Goal: Communication & Community: Answer question/provide support

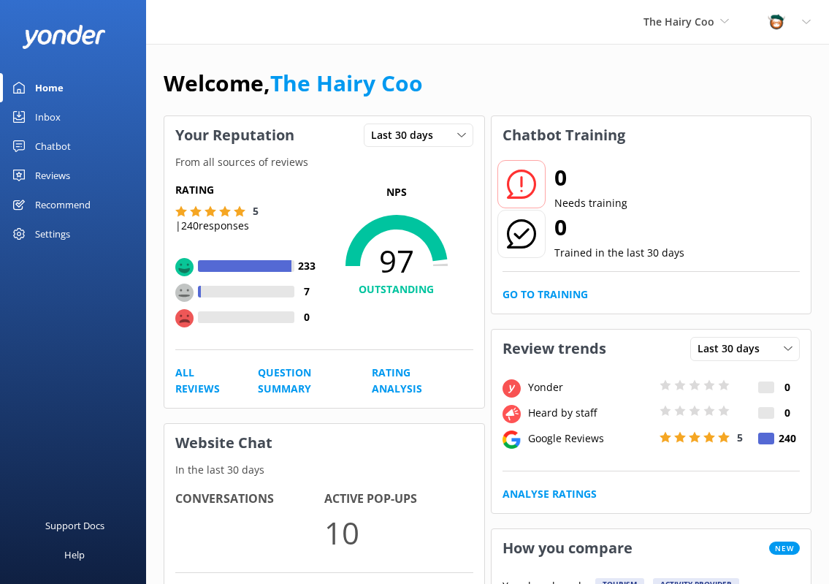
click at [40, 111] on div "Inbox" at bounding box center [48, 116] width 26 height 29
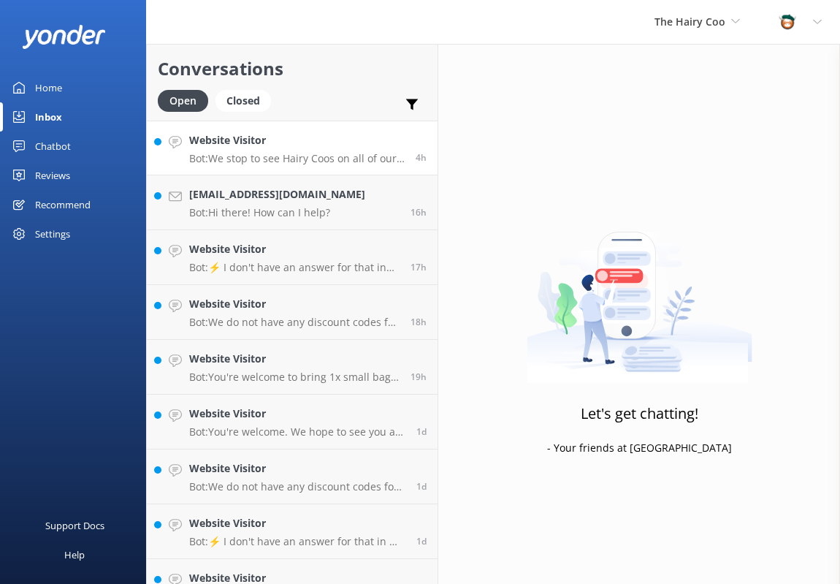
click at [220, 159] on p "Bot: We stop to see Hairy Coos on all of our tours, except for the 1-day tour t…" at bounding box center [297, 158] width 216 height 13
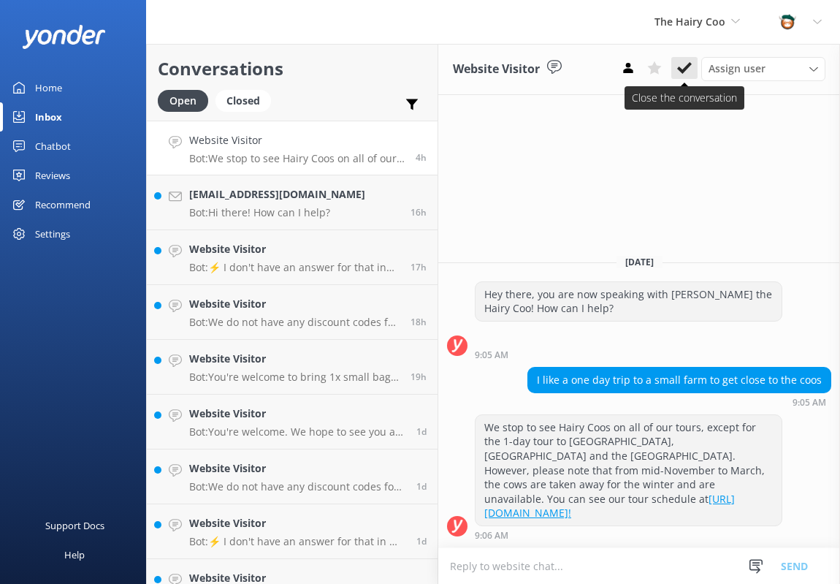
click at [681, 70] on use at bounding box center [684, 68] width 15 height 12
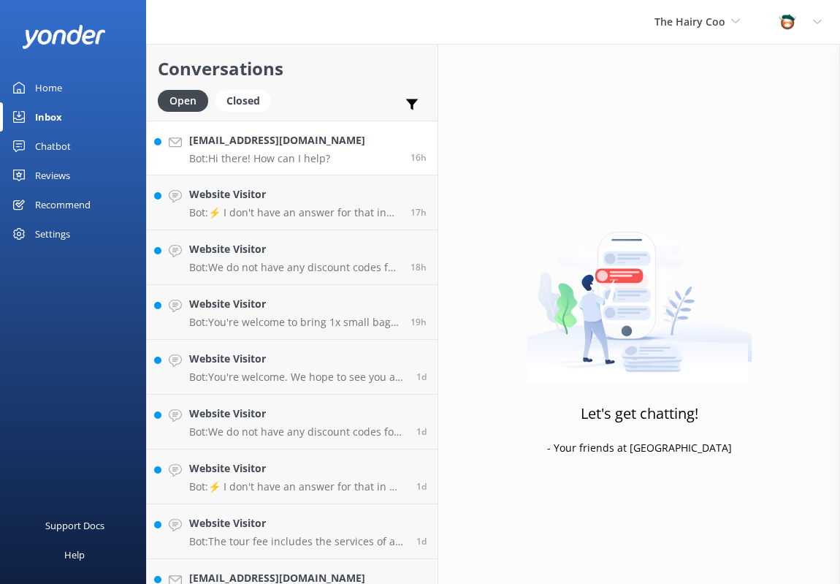
click at [296, 154] on p "Bot: Hi there! How can I help?" at bounding box center [277, 158] width 176 height 13
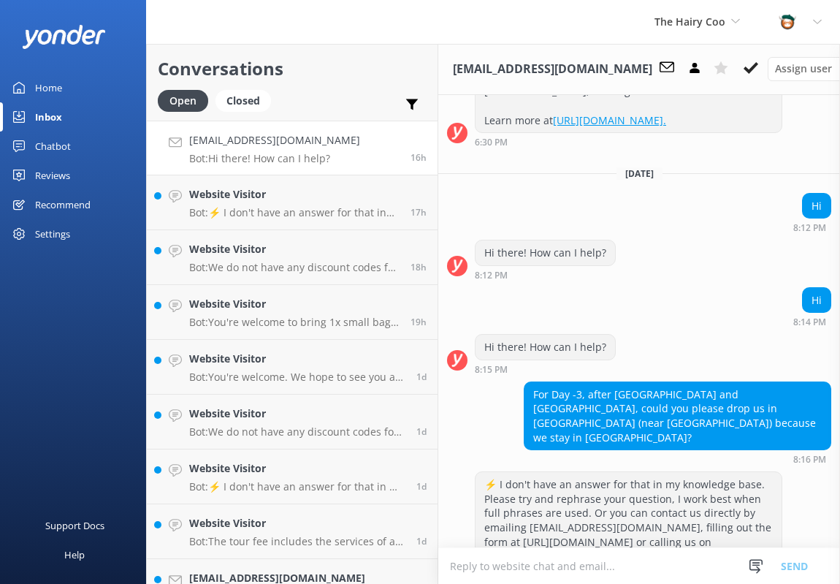
scroll to position [2941, 0]
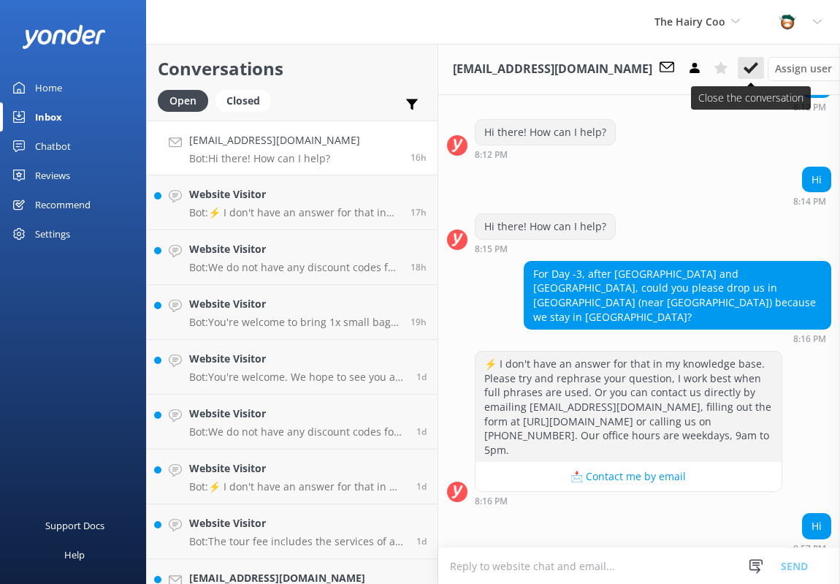
click at [744, 69] on use at bounding box center [751, 68] width 15 height 12
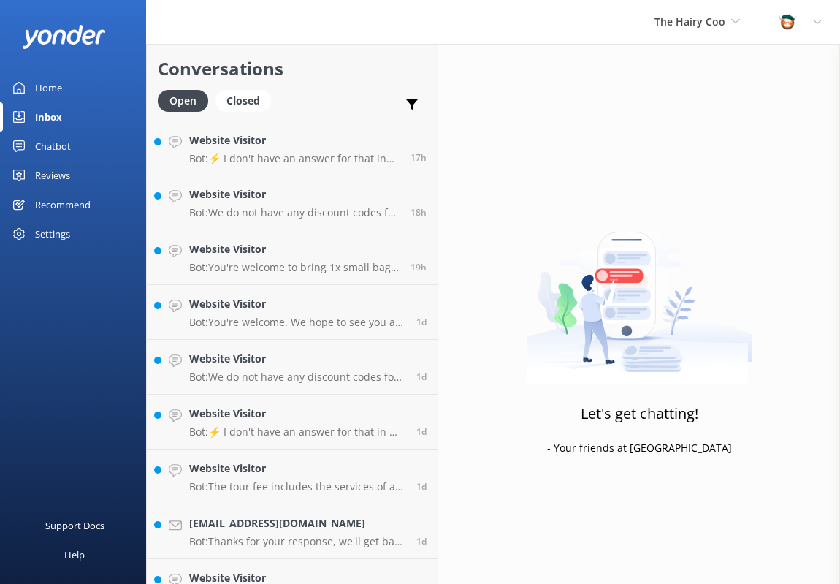
click at [249, 156] on p "Bot: ⚡ I don't have an answer for that in my knowledge base. Please try and rep…" at bounding box center [294, 158] width 210 height 13
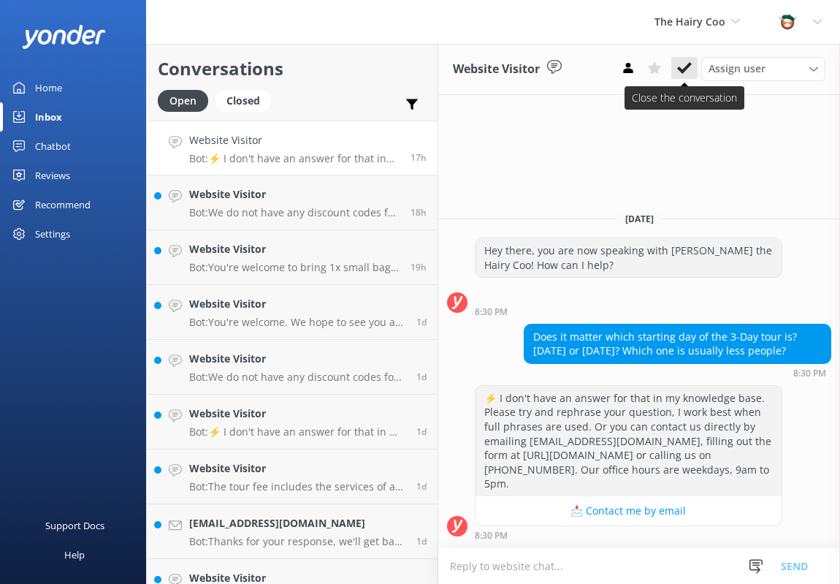
click at [681, 71] on use at bounding box center [684, 68] width 15 height 12
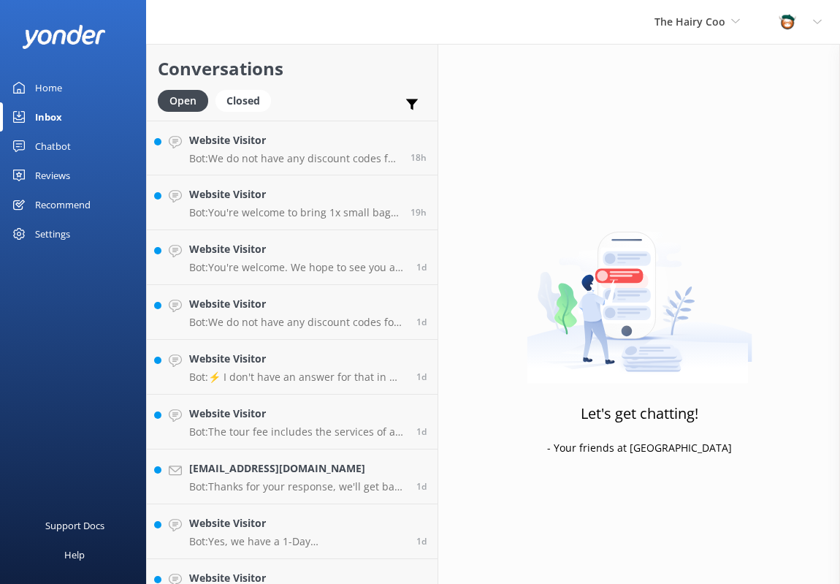
click at [223, 149] on div "Website Visitor Bot: We do not have any discount codes for our multi-day tours.…" at bounding box center [294, 147] width 210 height 31
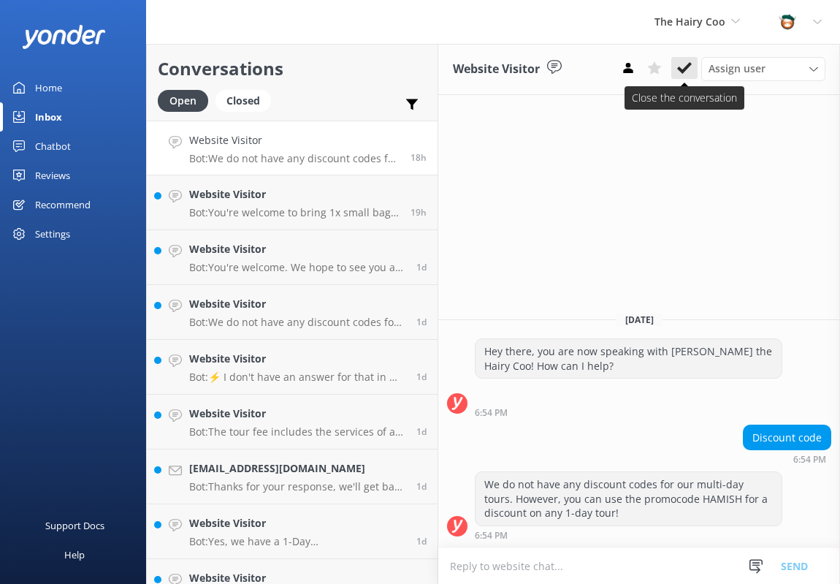
click at [688, 70] on icon at bounding box center [684, 68] width 15 height 15
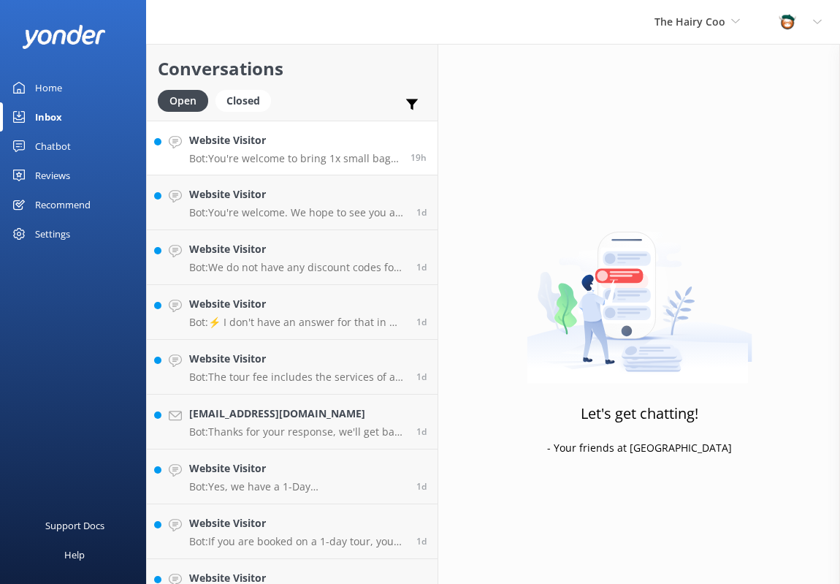
click at [297, 159] on p "Bot: You're welcome to bring 1x small bag and 1x medium suitcase weighing a max…" at bounding box center [294, 158] width 210 height 13
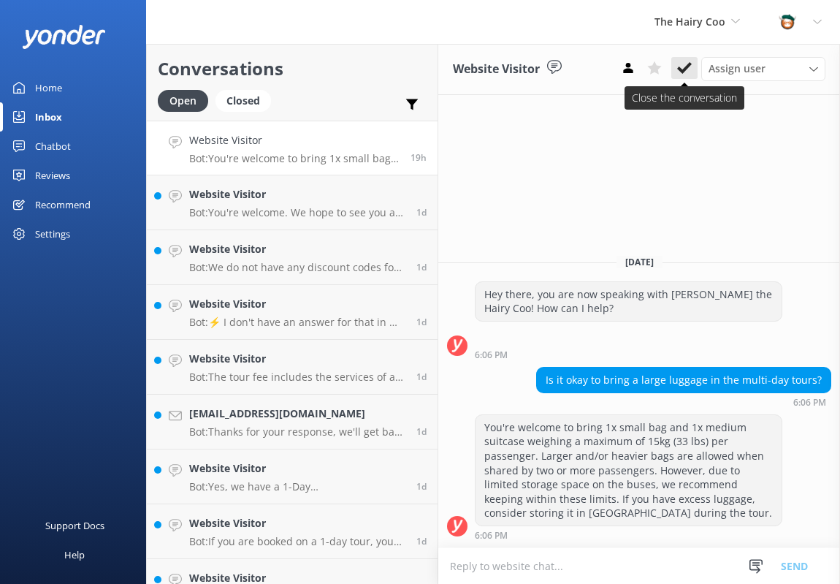
click at [685, 69] on use at bounding box center [684, 68] width 15 height 12
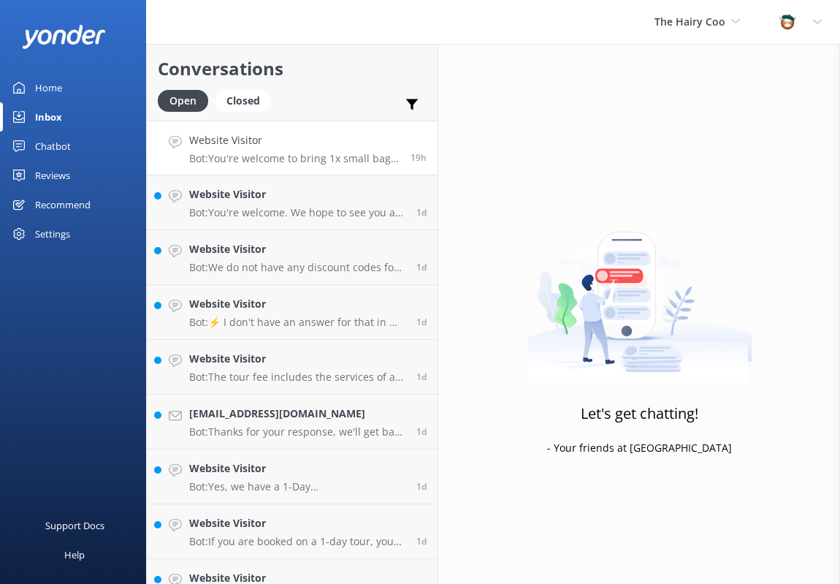
click at [295, 158] on p "Bot: You're welcome to bring 1x small bag and 1x medium suitcase weighing a max…" at bounding box center [294, 158] width 210 height 13
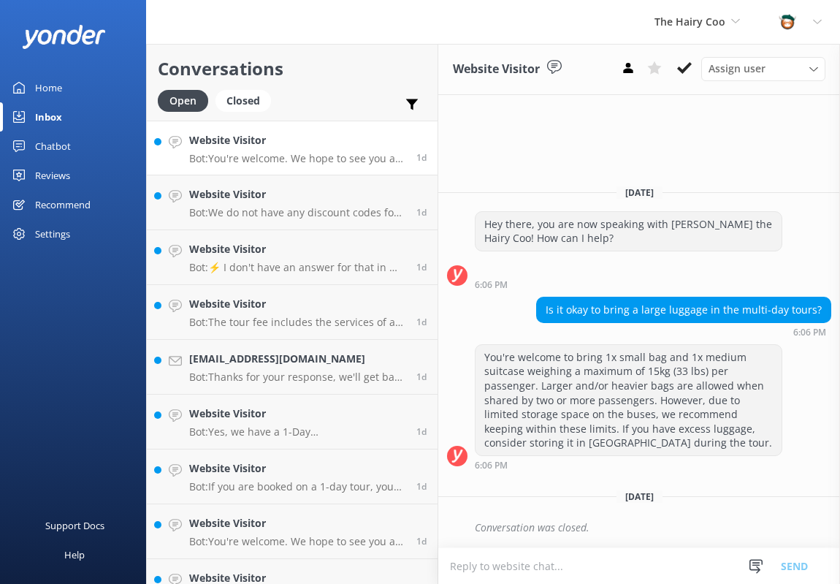
click at [290, 161] on p "Bot: You're welcome. We hope to see you at The Hairy Coo soon!" at bounding box center [297, 158] width 216 height 13
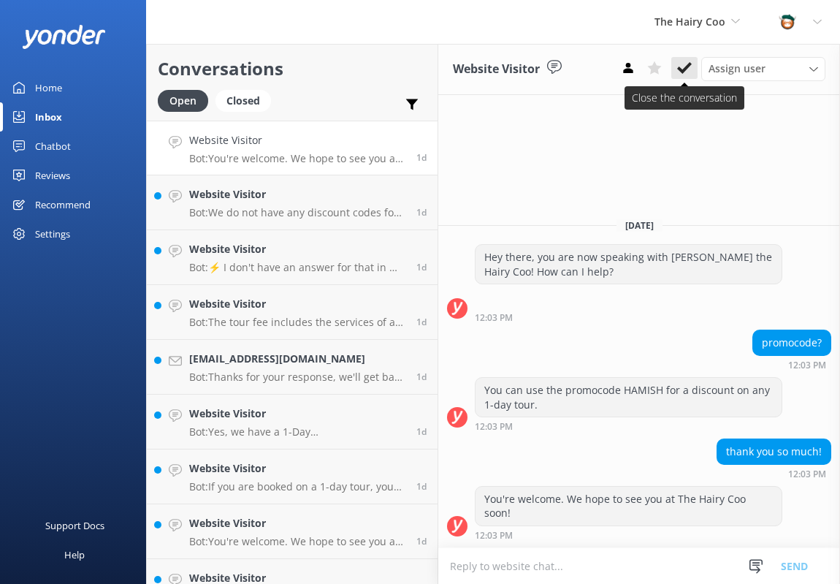
click at [690, 69] on icon at bounding box center [684, 68] width 15 height 15
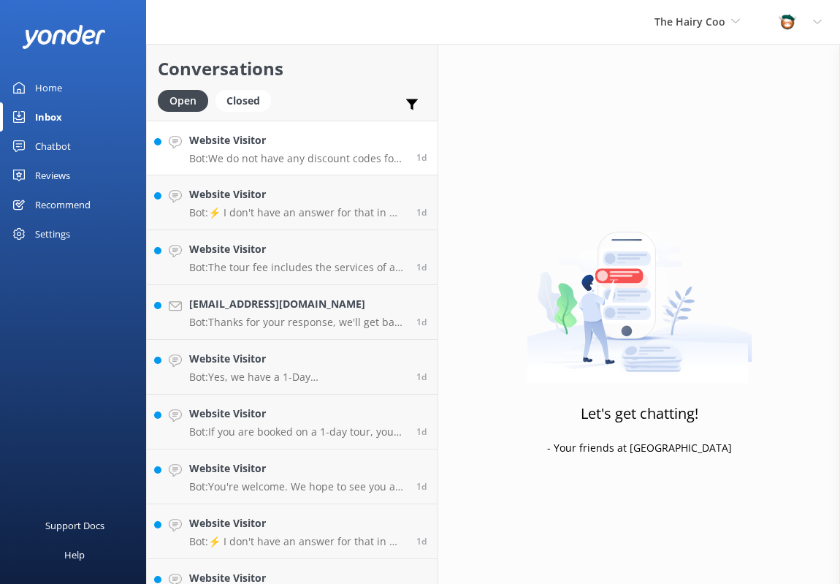
click at [266, 160] on p "Bot: We do not have any discount codes for our multi-day tours. However, you ca…" at bounding box center [297, 158] width 216 height 13
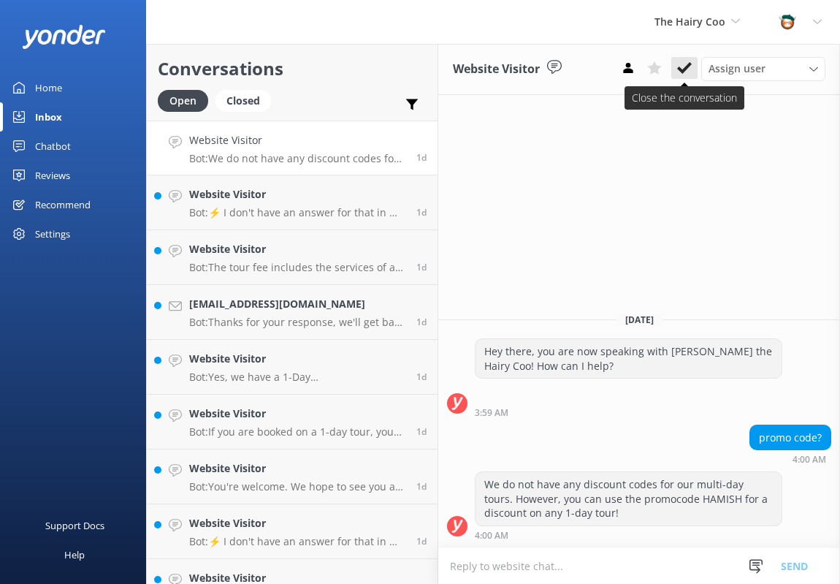
click at [686, 70] on use at bounding box center [684, 68] width 15 height 12
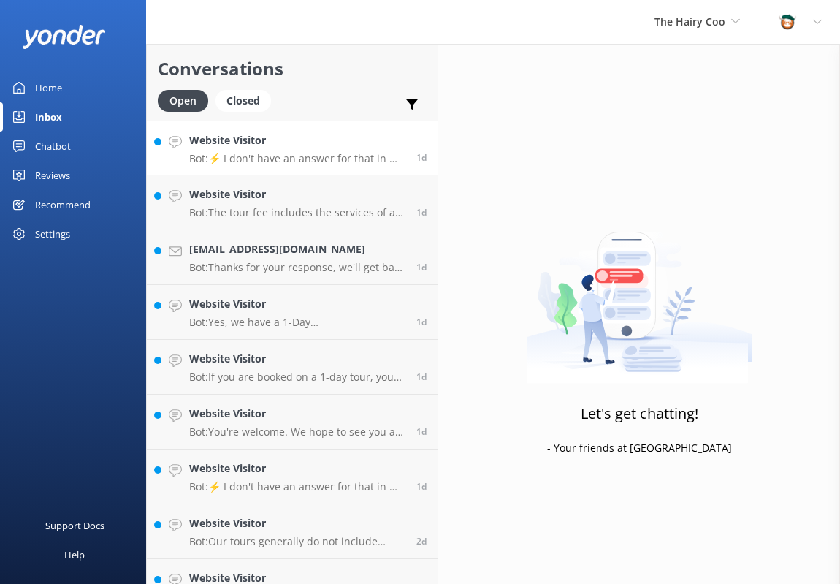
click at [284, 162] on p "Bot: ⚡ I don't have an answer for that in my knowledge base. Please try and rep…" at bounding box center [297, 158] width 216 height 13
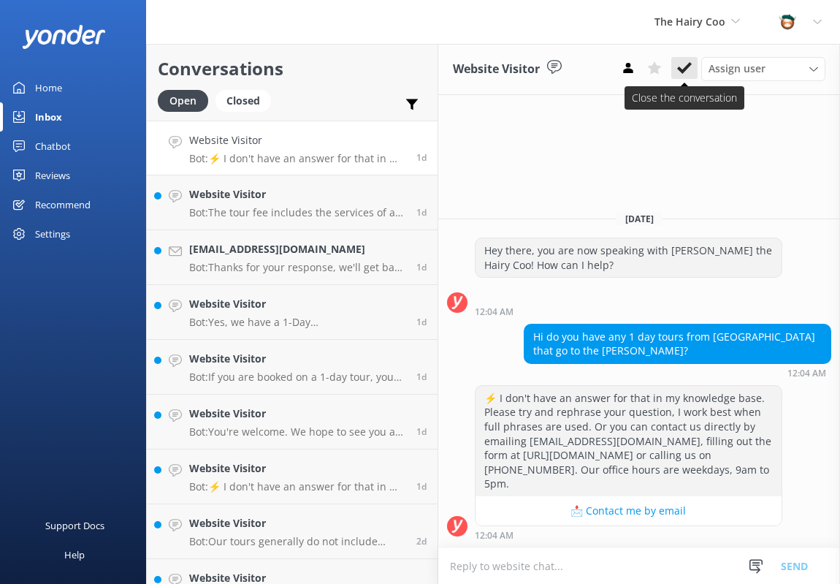
click at [682, 68] on icon at bounding box center [684, 68] width 15 height 15
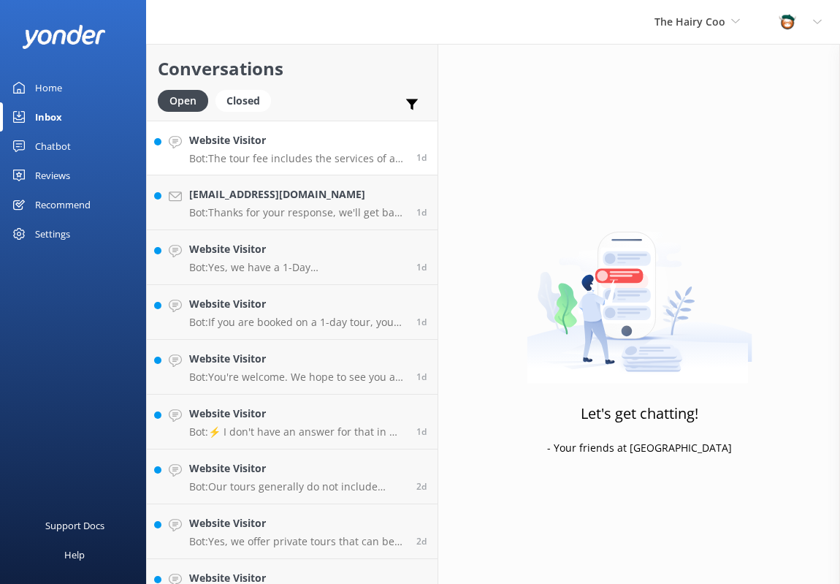
click at [262, 161] on p "Bot: The tour fee includes the services of a driver-guide and transportation in…" at bounding box center [297, 158] width 216 height 13
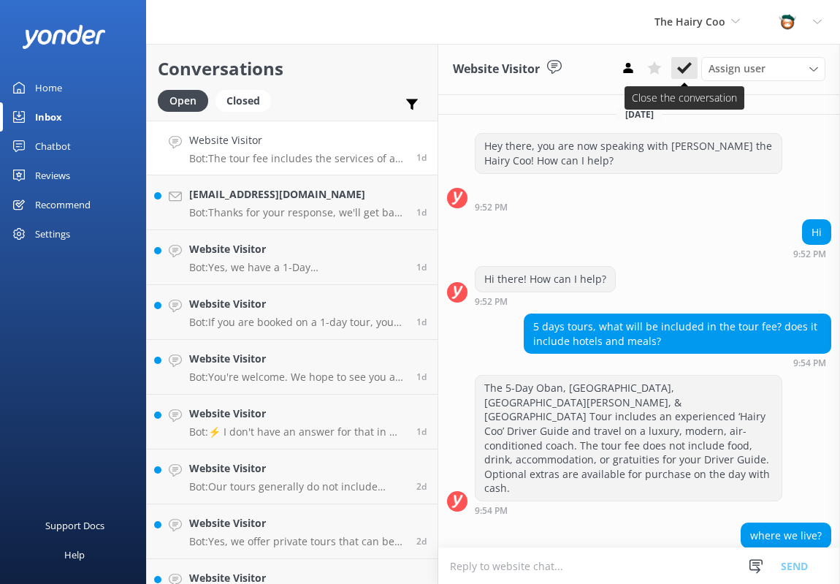
click at [686, 67] on use at bounding box center [684, 68] width 15 height 12
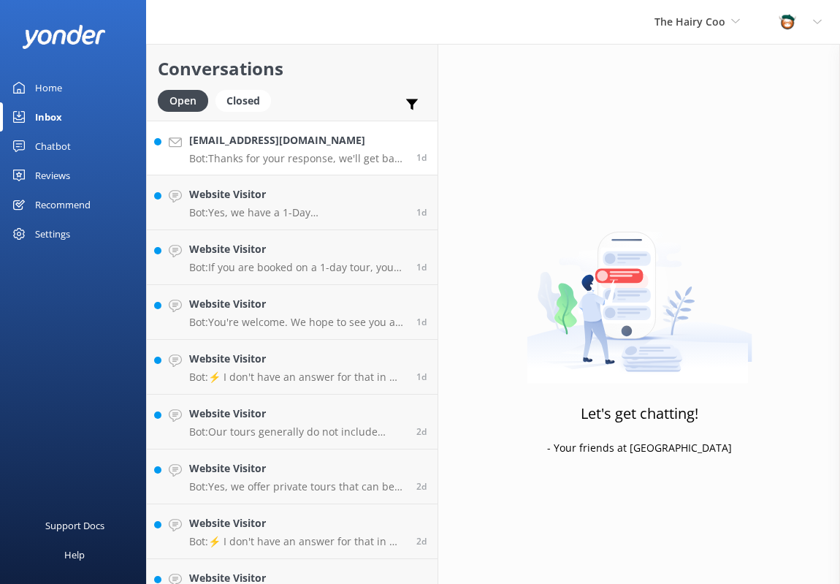
click at [254, 148] on h4 "[EMAIL_ADDRESS][DOMAIN_NAME]" at bounding box center [297, 140] width 216 height 16
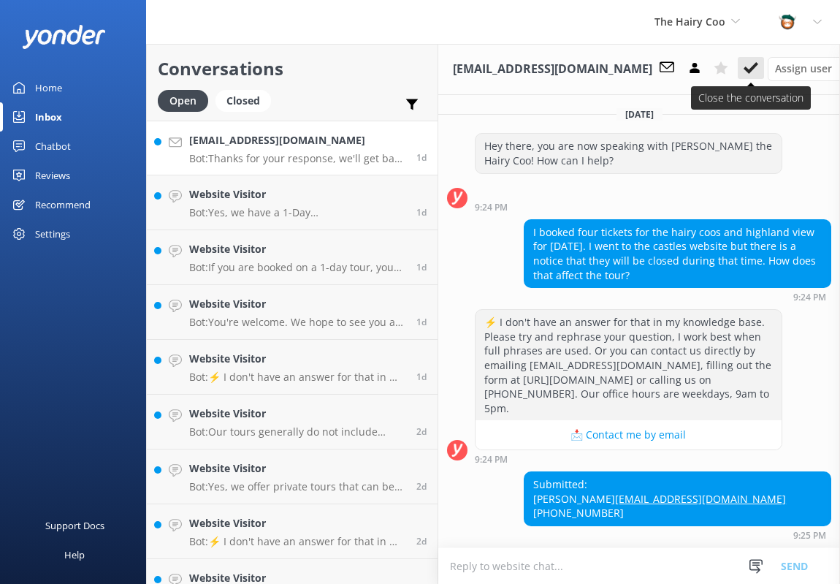
scroll to position [87, 0]
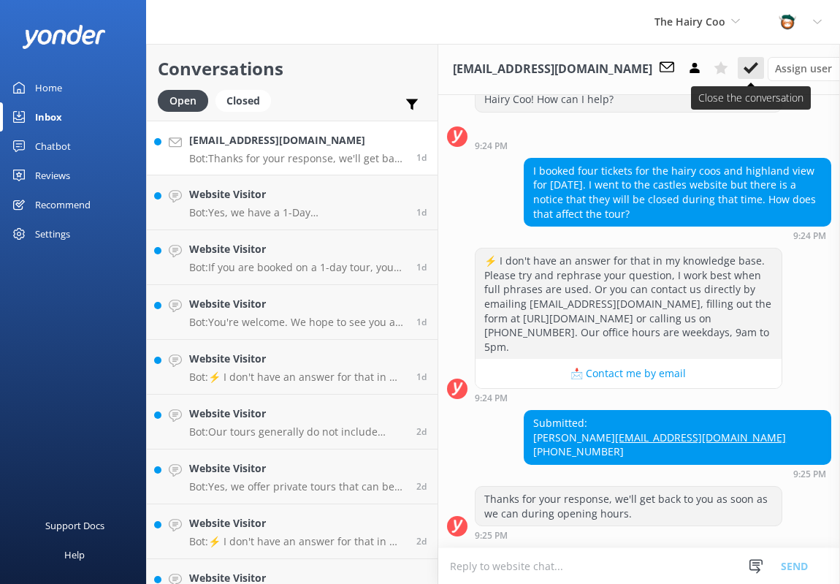
click at [744, 69] on icon at bounding box center [751, 68] width 15 height 15
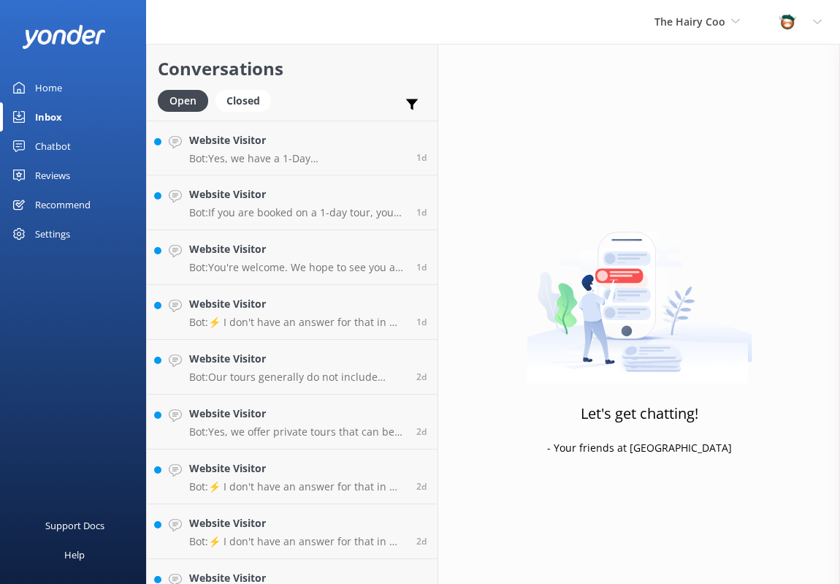
click at [273, 153] on p "Bot: Yes, we have a 1-Day [GEOGRAPHIC_DATA], [GEOGRAPHIC_DATA], [GEOGRAPHIC_DAT…" at bounding box center [297, 158] width 216 height 13
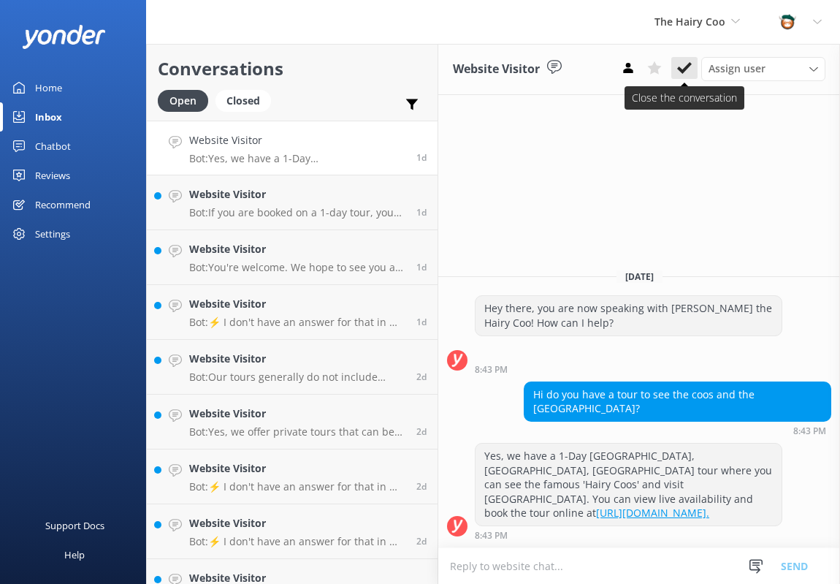
click at [682, 72] on use at bounding box center [684, 68] width 15 height 12
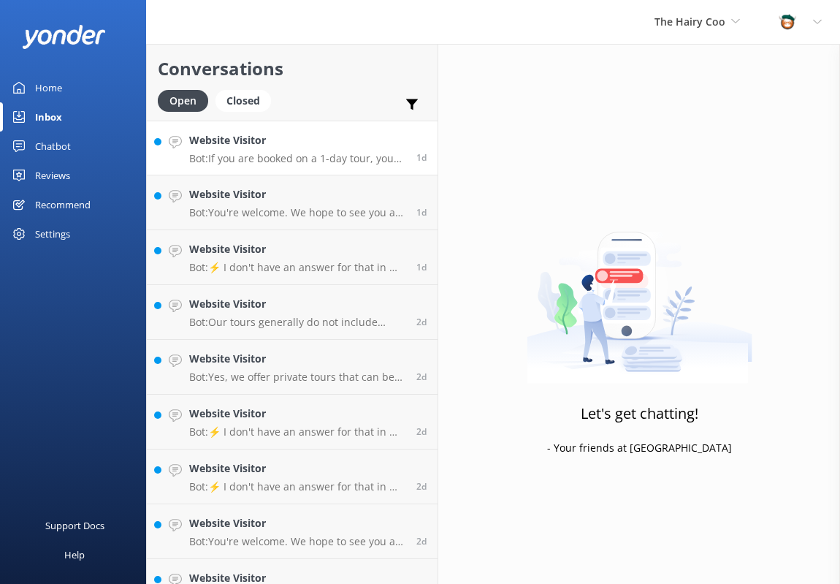
click at [272, 156] on p "Bot: If you are booked on a 1-day tour, you need to provide at least 24 hours' …" at bounding box center [297, 158] width 216 height 13
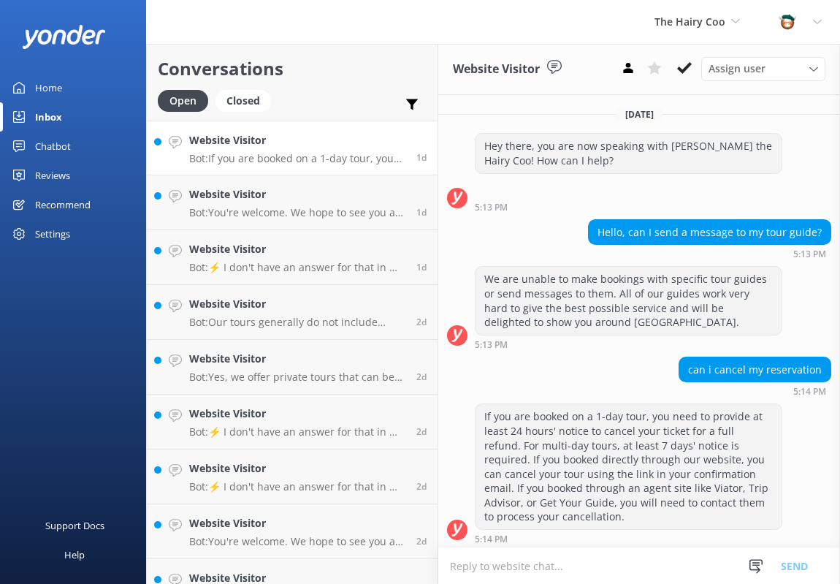
scroll to position [4, 0]
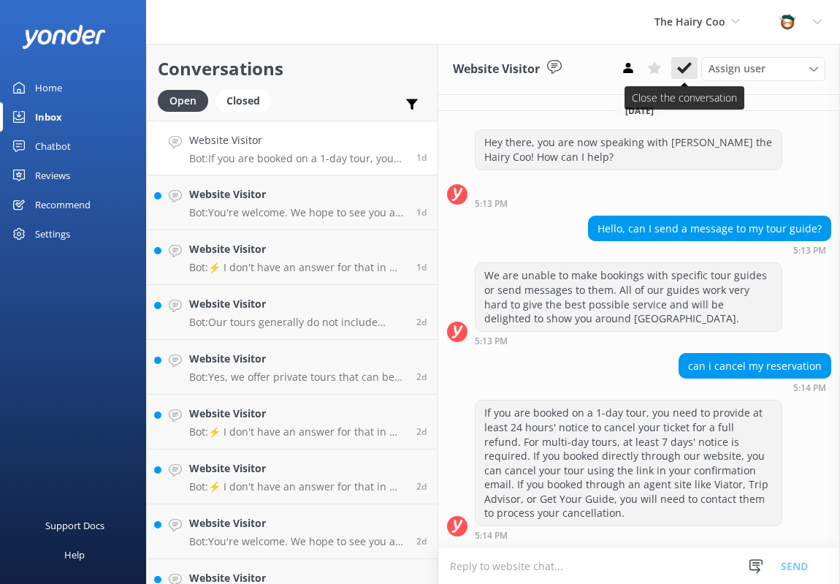
click at [691, 66] on icon at bounding box center [684, 68] width 15 height 15
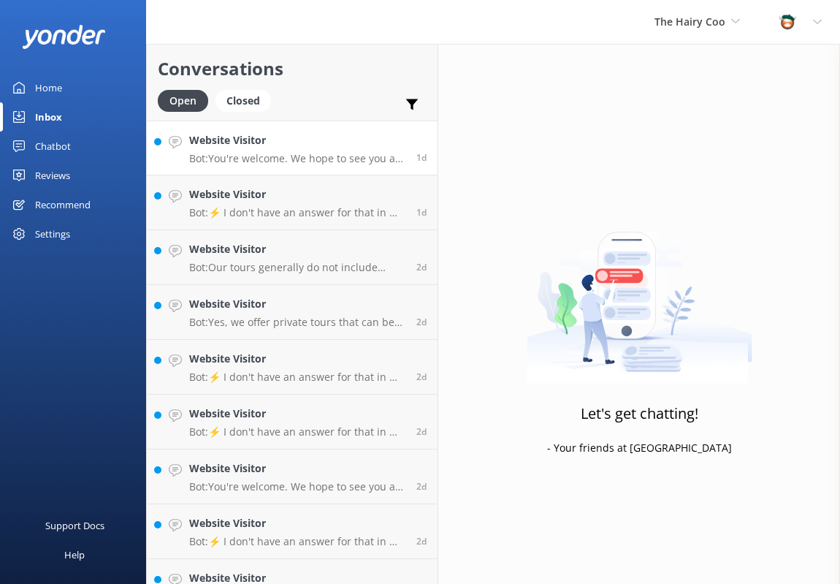
click at [251, 159] on p "Bot: You're welcome. We hope to see you at The Hairy Coo soon!" at bounding box center [297, 158] width 216 height 13
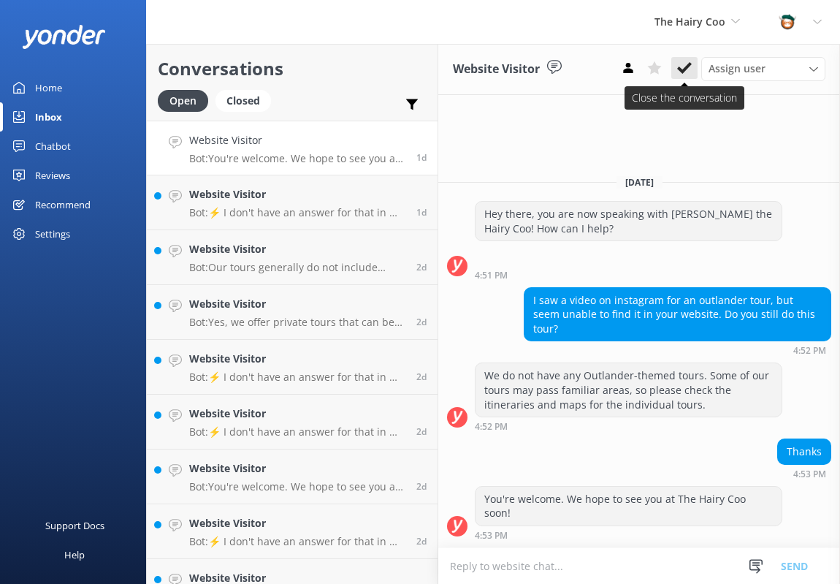
click at [680, 65] on icon at bounding box center [684, 68] width 15 height 15
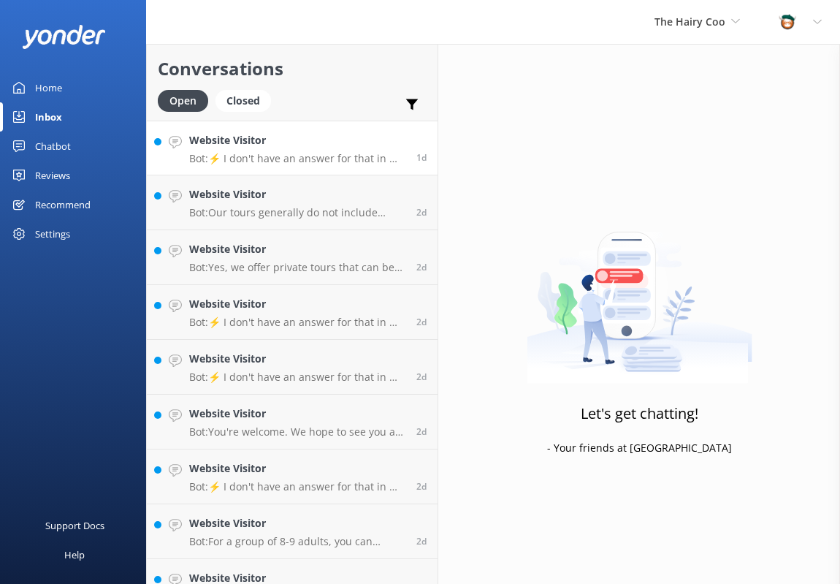
click at [240, 149] on div "Website Visitor Bot: ⚡ I don't have an answer for that in my knowledge base. Pl…" at bounding box center [297, 147] width 216 height 31
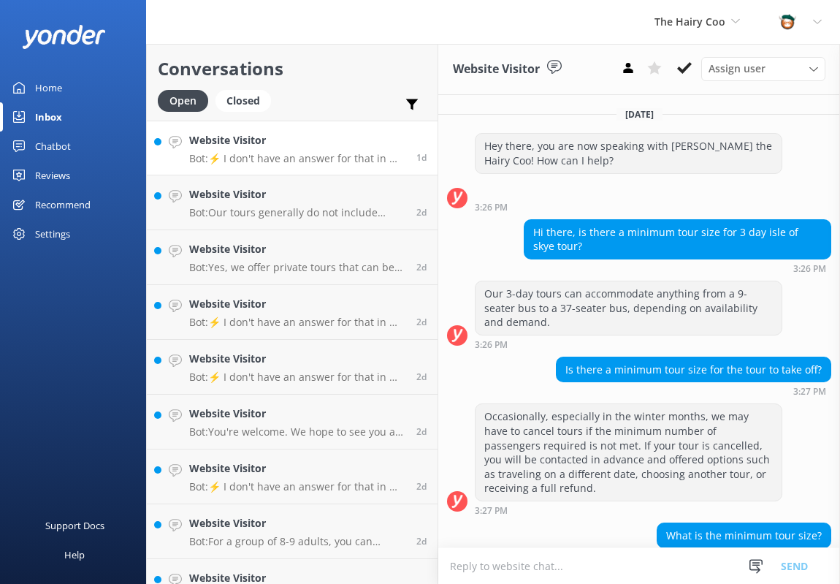
scroll to position [408, 0]
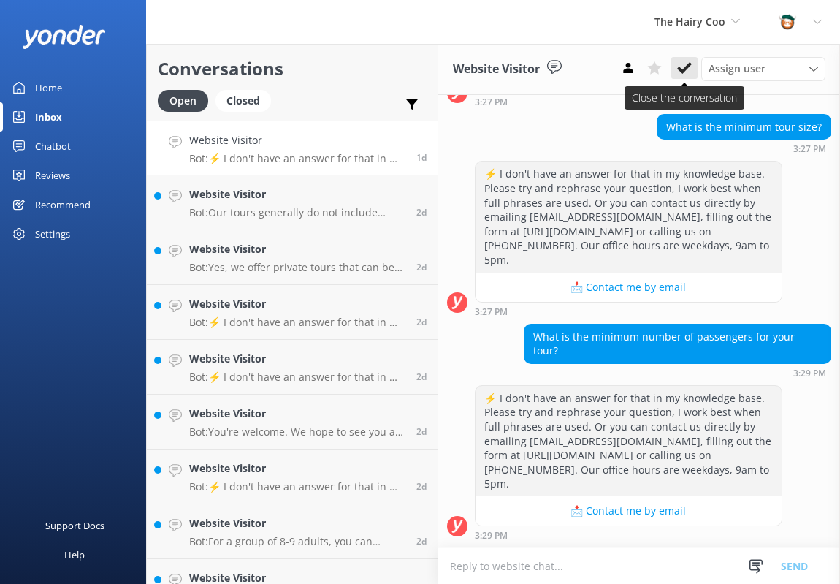
click at [688, 74] on icon at bounding box center [684, 68] width 15 height 15
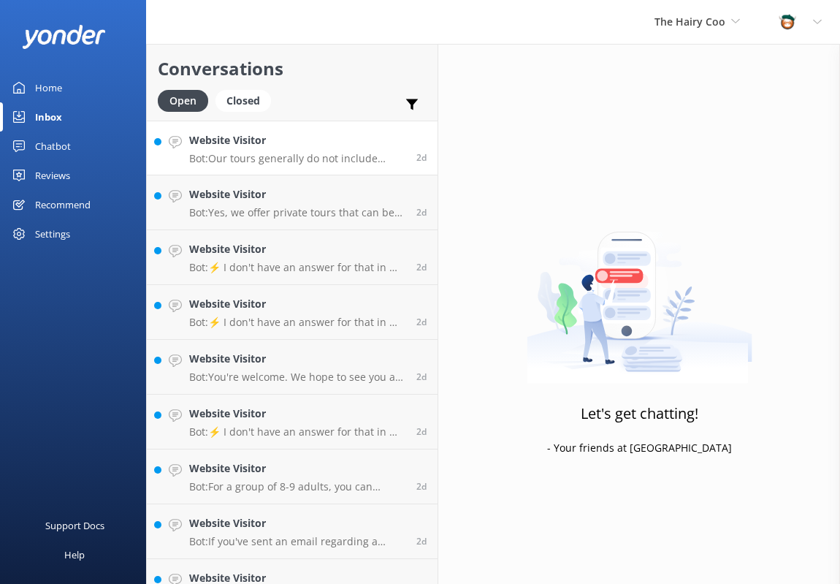
click at [244, 151] on div "Website Visitor Bot: Our tours generally do not include accommodation, food, or…" at bounding box center [297, 147] width 216 height 31
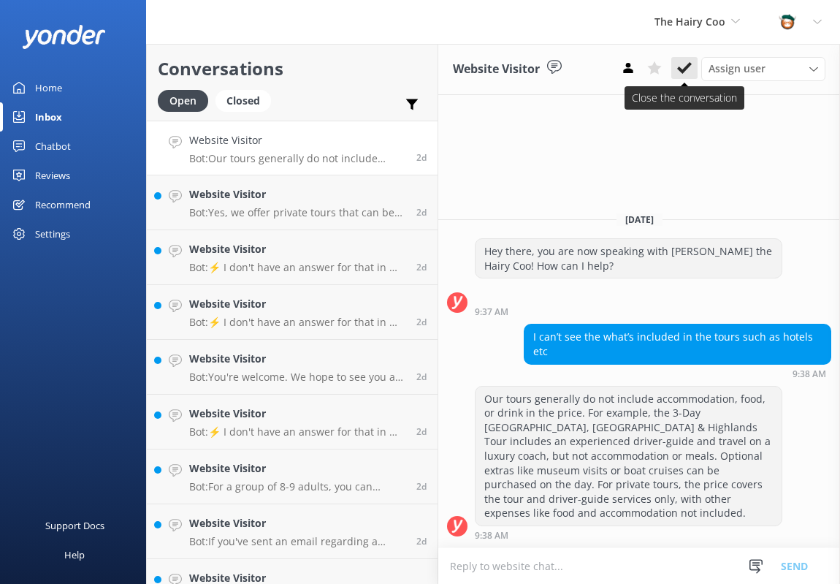
click at [691, 66] on icon at bounding box center [684, 68] width 15 height 15
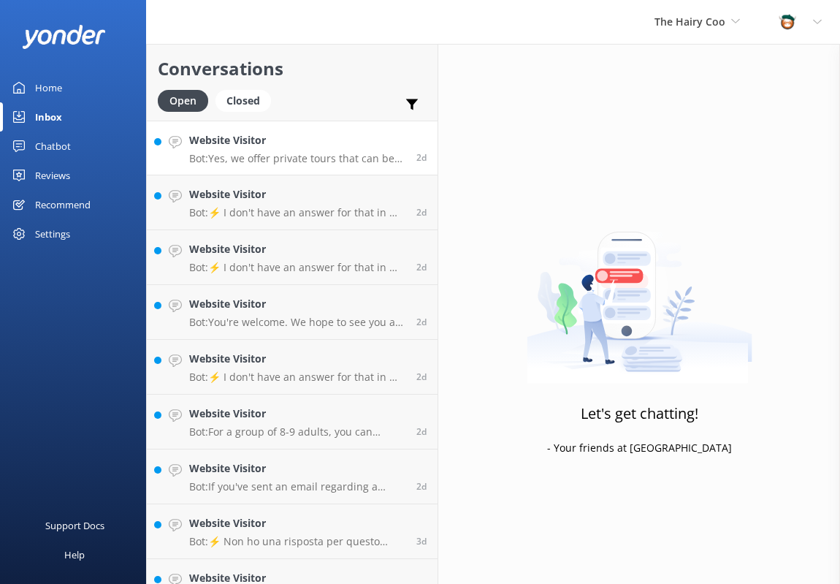
click at [242, 166] on link "Website Visitor Bot: Yes, we offer private tours that can be customized to your…" at bounding box center [292, 148] width 291 height 55
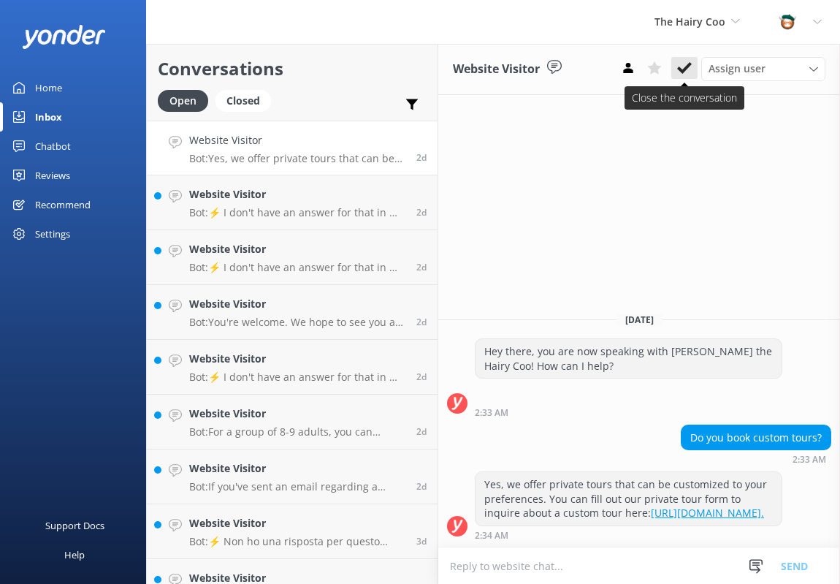
click at [682, 69] on icon at bounding box center [684, 68] width 15 height 15
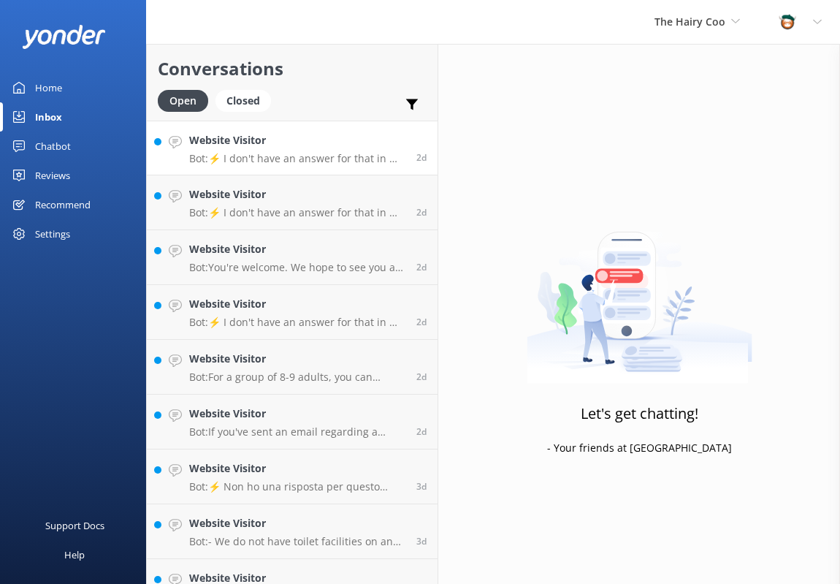
click at [251, 157] on p "Bot: ⚡ I don't have an answer for that in my knowledge base. Please try and rep…" at bounding box center [297, 158] width 216 height 13
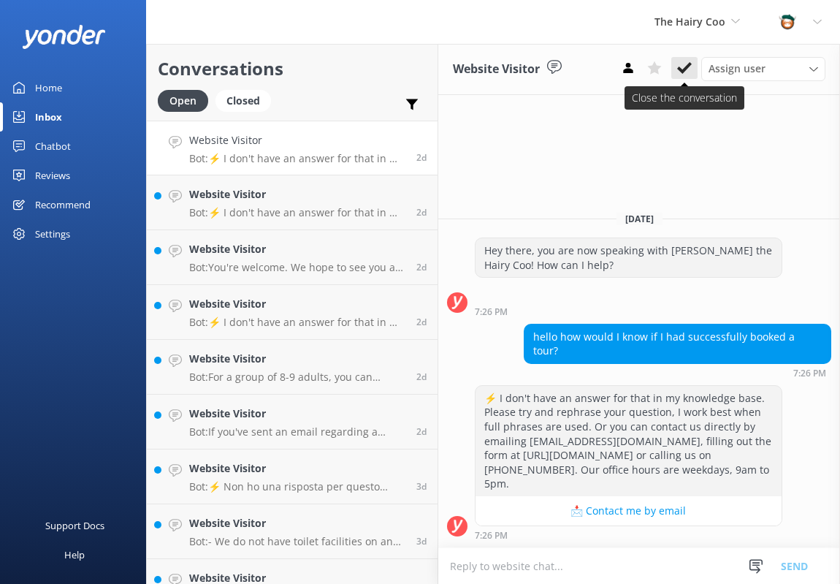
click at [684, 70] on use at bounding box center [684, 68] width 15 height 12
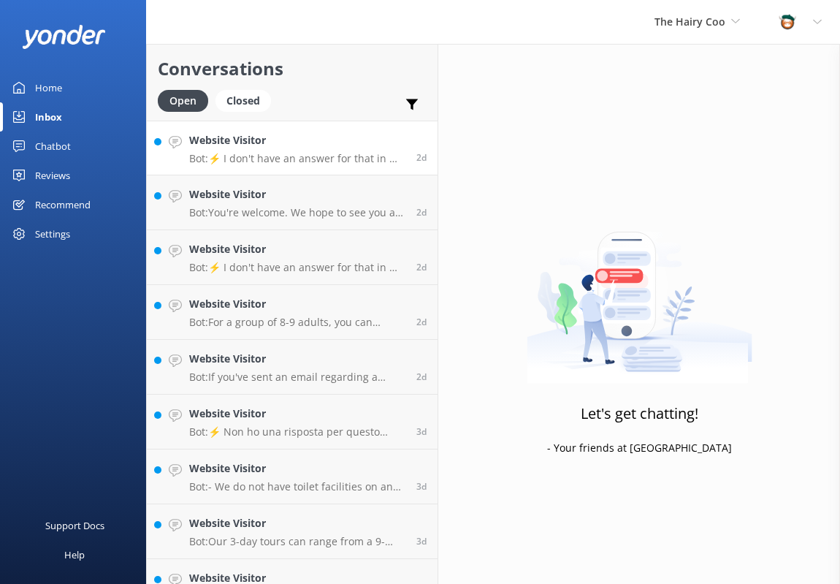
click at [277, 161] on p "Bot: ⚡ I don't have an answer for that in my knowledge base. Please try and rep…" at bounding box center [297, 158] width 216 height 13
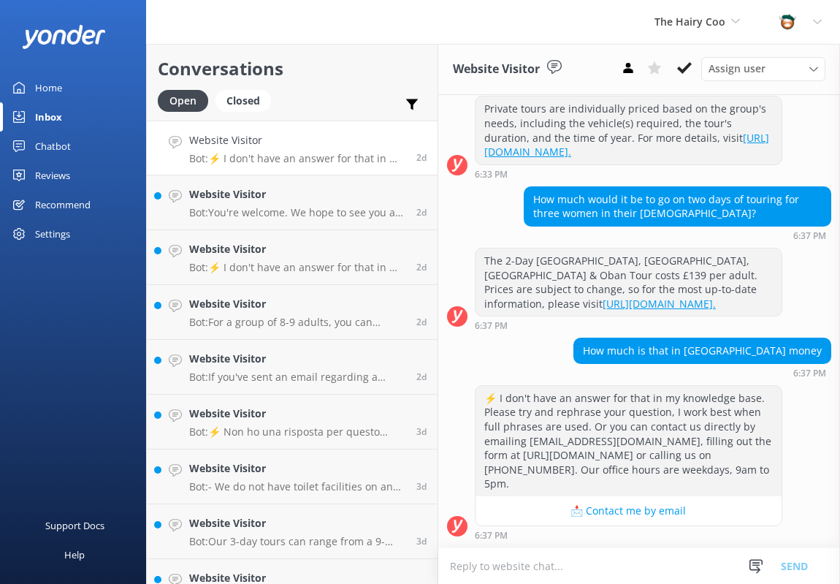
scroll to position [63, 0]
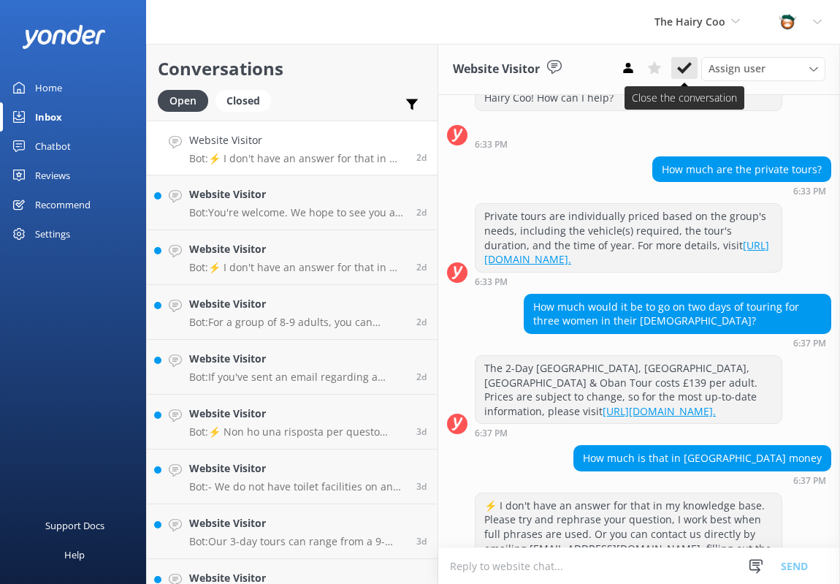
click at [680, 64] on icon at bounding box center [684, 68] width 15 height 15
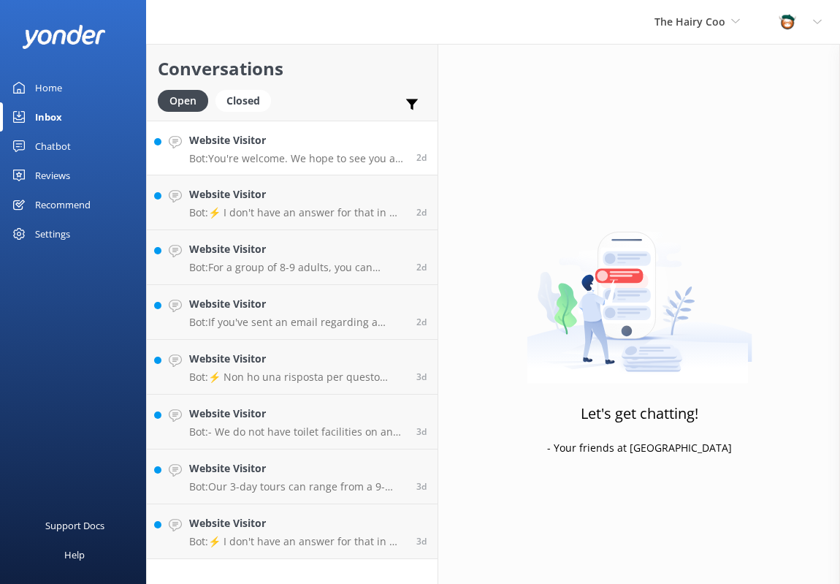
click at [265, 152] on p "Bot: You're welcome. We hope to see you at The Hairy Coo soon!" at bounding box center [297, 158] width 216 height 13
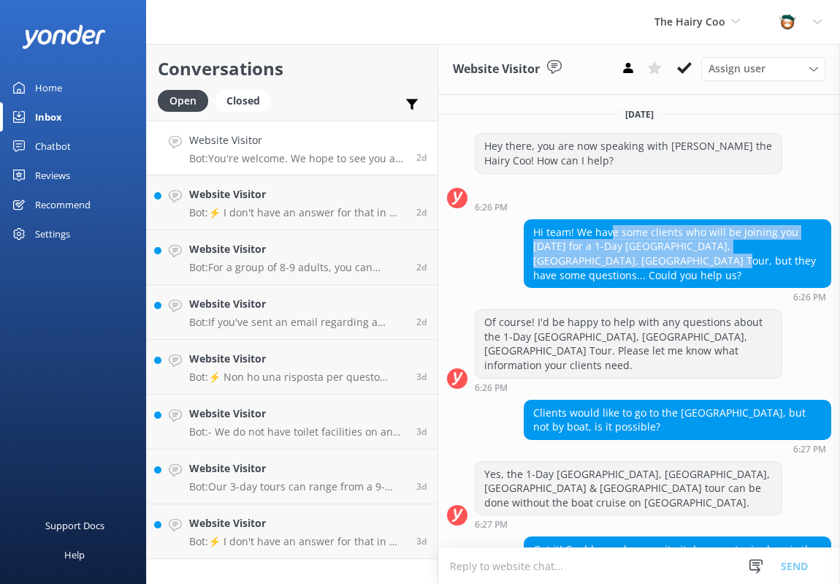
drag, startPoint x: 609, startPoint y: 225, endPoint x: 650, endPoint y: 256, distance: 50.6
click at [650, 256] on div "Hi team! We have some clients who will be joining you [DATE] for a 1-Day [GEOGR…" at bounding box center [678, 253] width 306 height 67
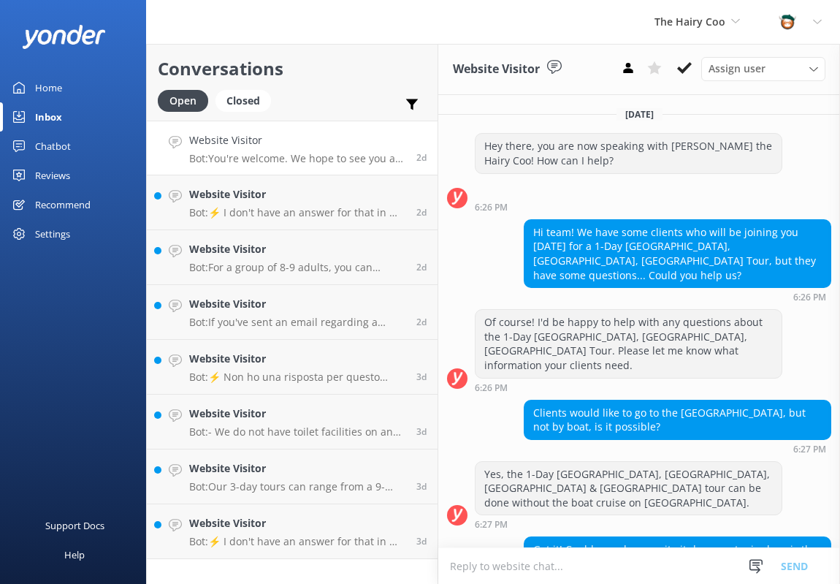
click at [690, 267] on div "Hi team! We have some clients who will be joining you [DATE] for a 1-Day [GEOGR…" at bounding box center [678, 253] width 306 height 67
click at [686, 68] on use at bounding box center [684, 68] width 15 height 12
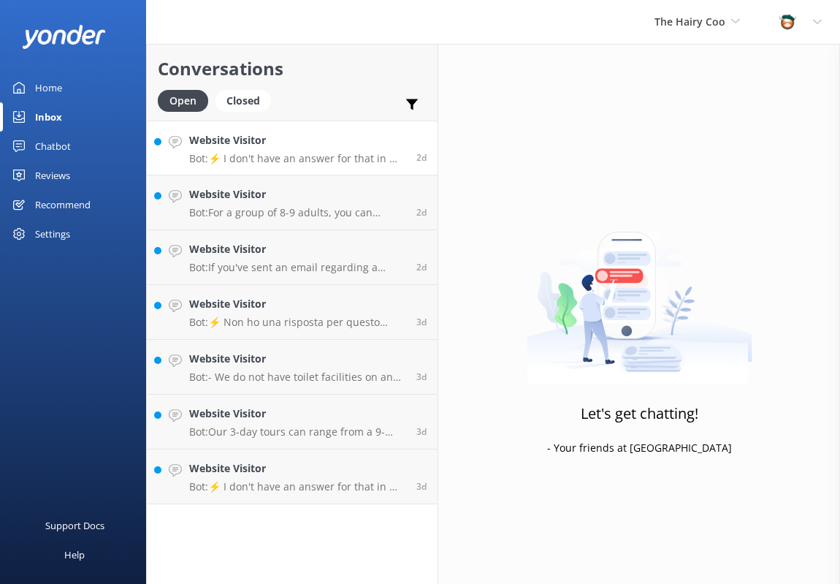
drag, startPoint x: 311, startPoint y: 172, endPoint x: 304, endPoint y: 151, distance: 22.4
click at [298, 152] on p "Bot: ⚡ I don't have an answer for that in my knowledge base. Please try and rep…" at bounding box center [297, 158] width 216 height 13
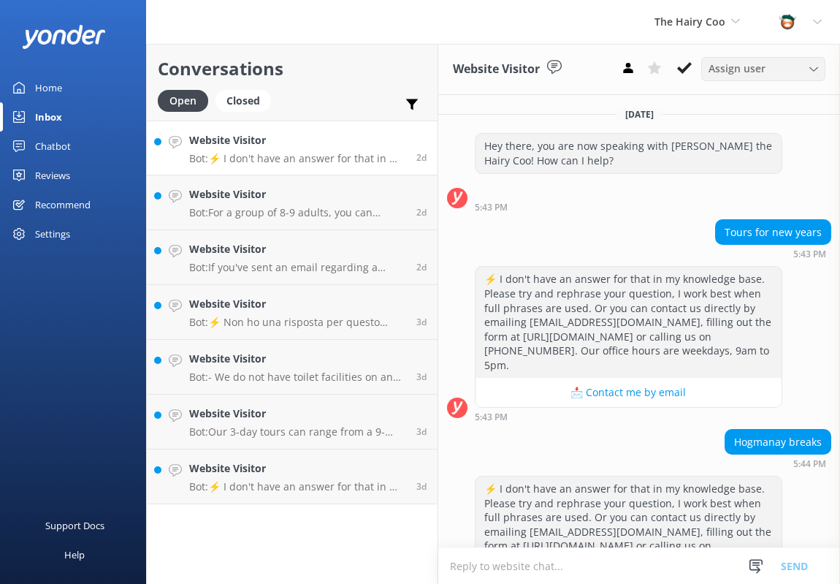
scroll to position [91, 0]
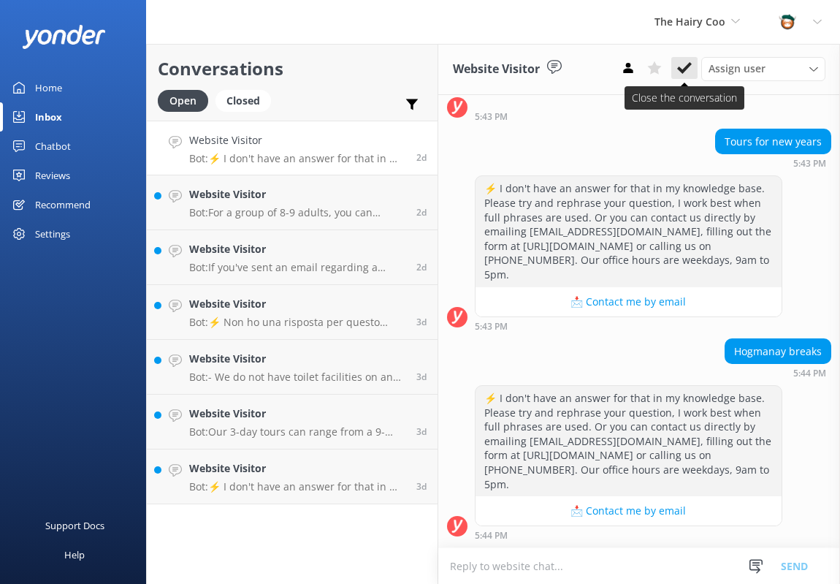
click at [679, 68] on use at bounding box center [684, 68] width 15 height 12
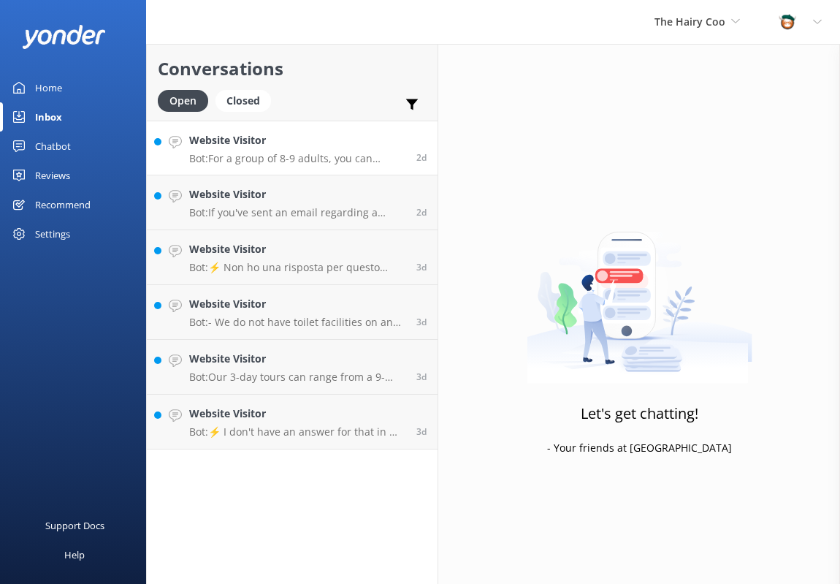
click at [243, 158] on p "Bot: For a group of 8-9 adults, you can arrange a private tour with us. Please …" at bounding box center [297, 158] width 216 height 13
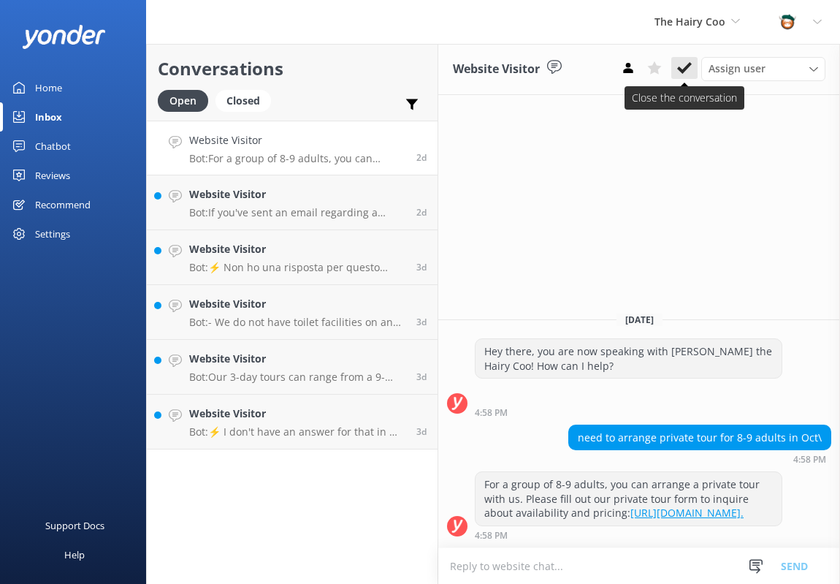
click at [687, 64] on icon at bounding box center [684, 68] width 15 height 15
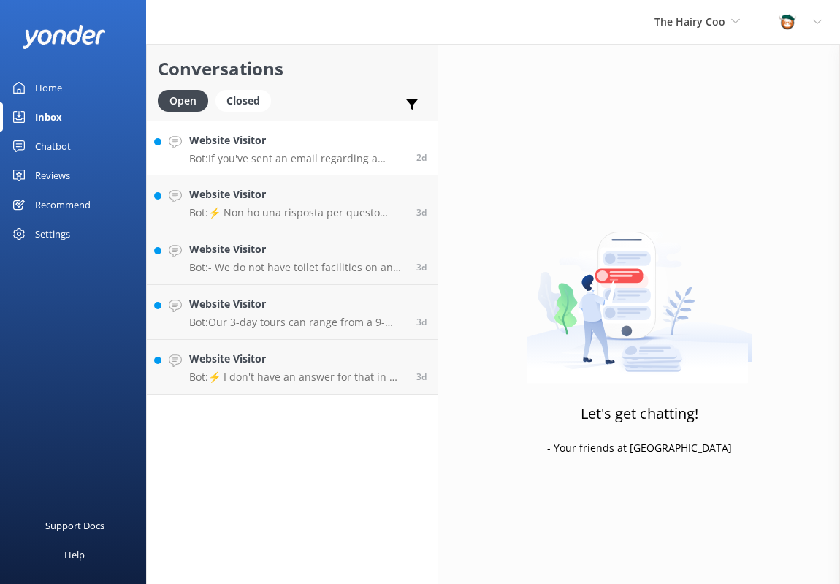
click at [270, 152] on p "Bot: If you've sent an email regarding a private tour, our team will get back t…" at bounding box center [297, 158] width 216 height 13
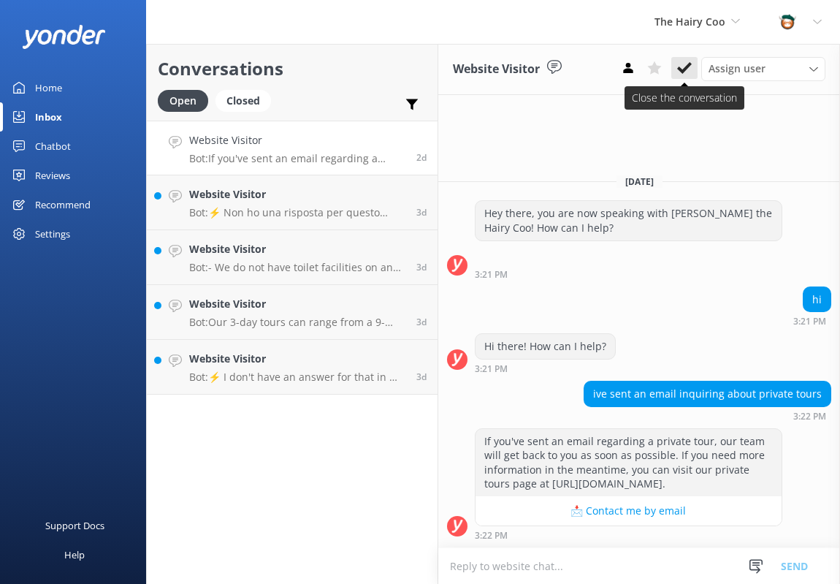
click at [686, 62] on icon at bounding box center [684, 68] width 15 height 15
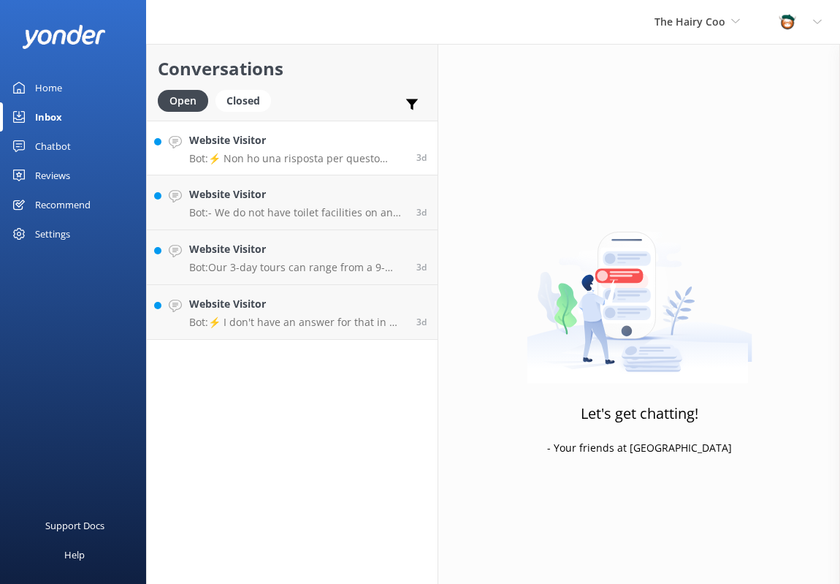
click at [264, 153] on p "Bot: ⚡ Non ho una risposta per questo nella mia knowledge base. Per favore prov…" at bounding box center [297, 158] width 216 height 13
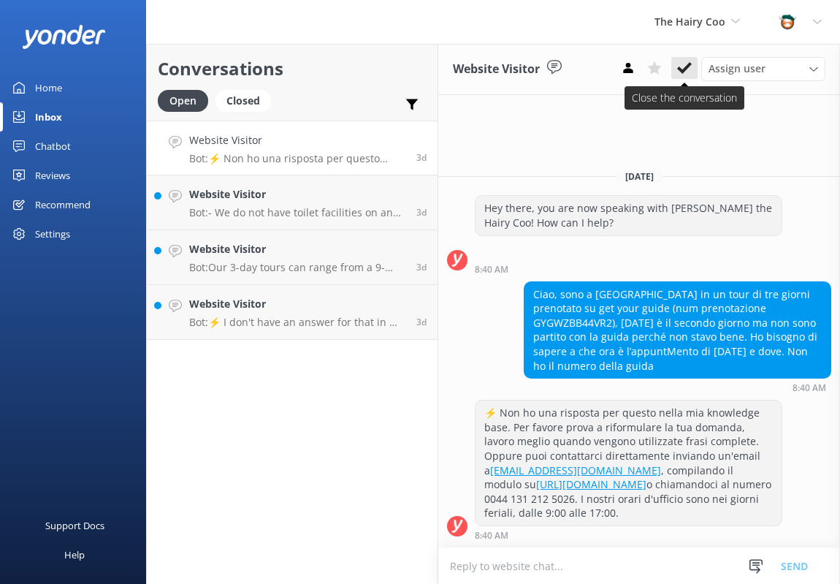
click at [689, 74] on icon at bounding box center [684, 68] width 15 height 15
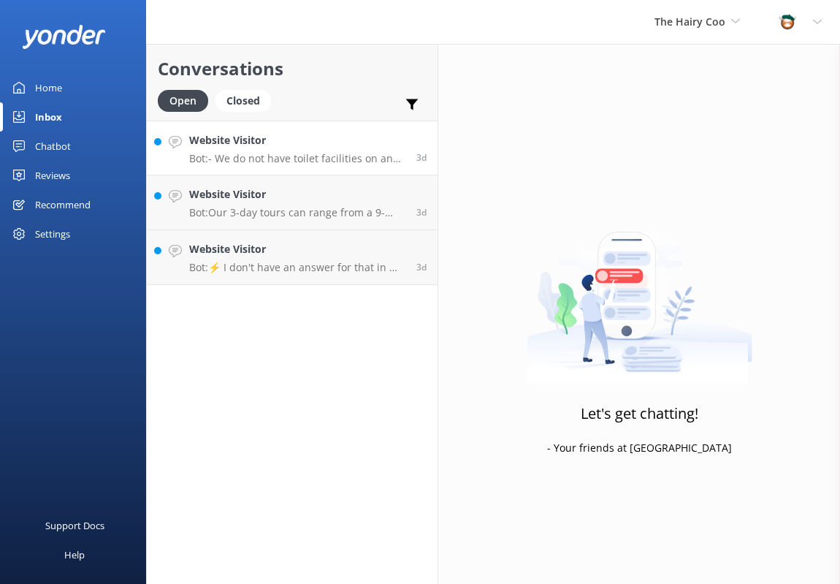
click at [273, 148] on h4 "Website Visitor" at bounding box center [297, 140] width 216 height 16
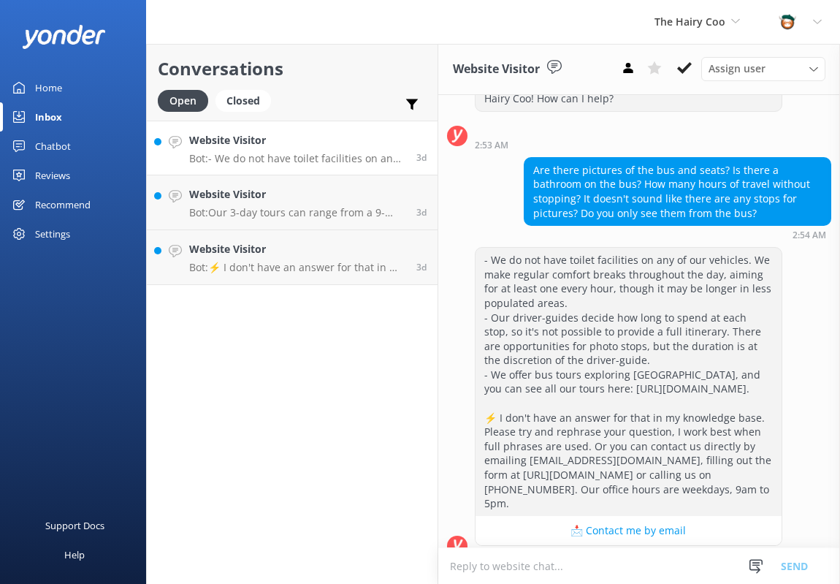
scroll to position [82, 0]
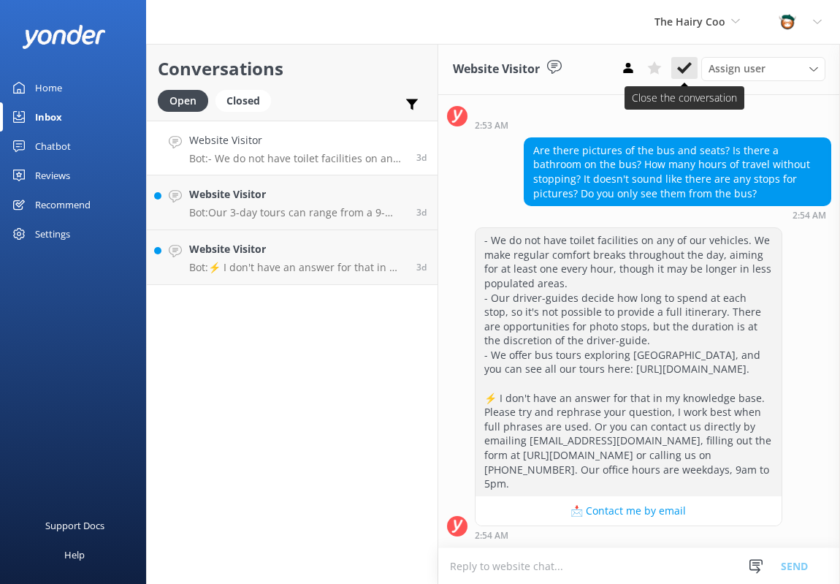
click at [684, 69] on use at bounding box center [684, 68] width 15 height 12
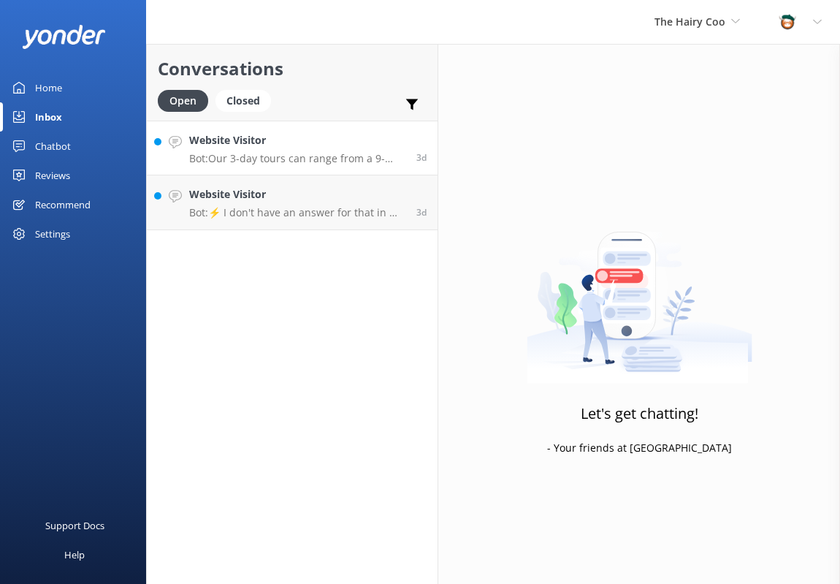
click at [256, 151] on div "Website Visitor Bot: Our 3-day tours can range from a 9-seater bus to a 37-seat…" at bounding box center [297, 147] width 216 height 31
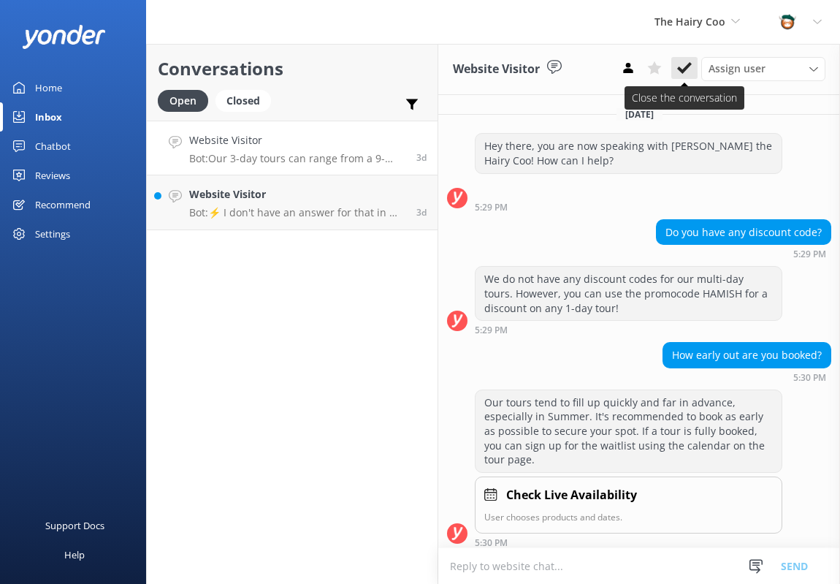
click at [689, 75] on icon at bounding box center [684, 68] width 15 height 15
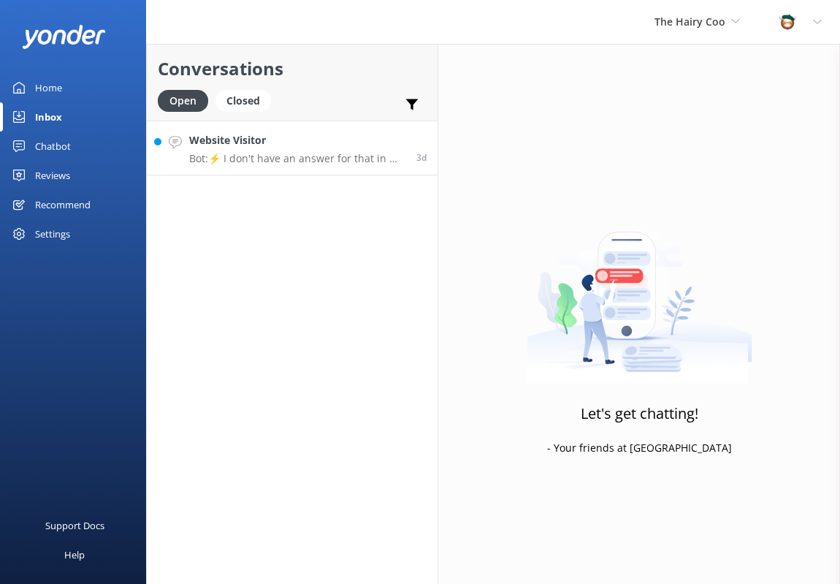
click at [275, 151] on div "Website Visitor Bot: ⚡ I don't have an answer for that in my knowledge base. Pl…" at bounding box center [297, 147] width 216 height 31
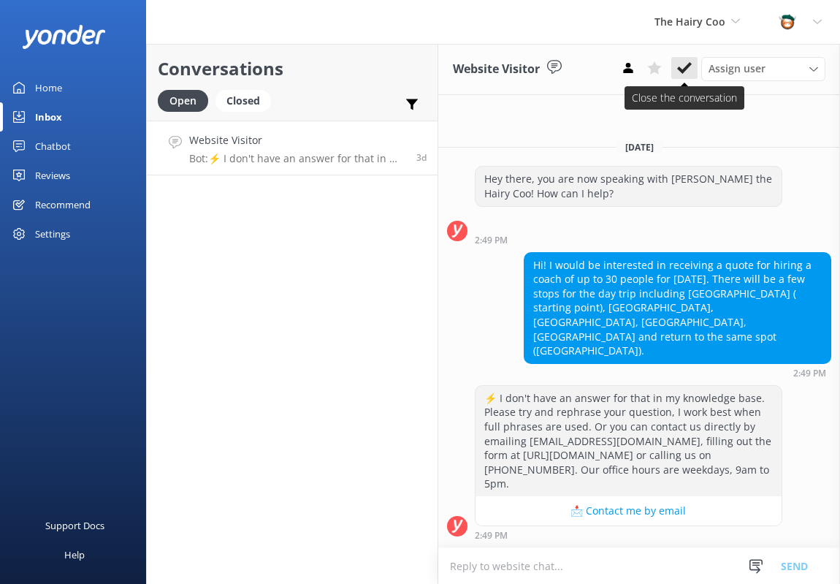
click at [685, 68] on use at bounding box center [684, 68] width 15 height 12
